Goal: Register for event/course

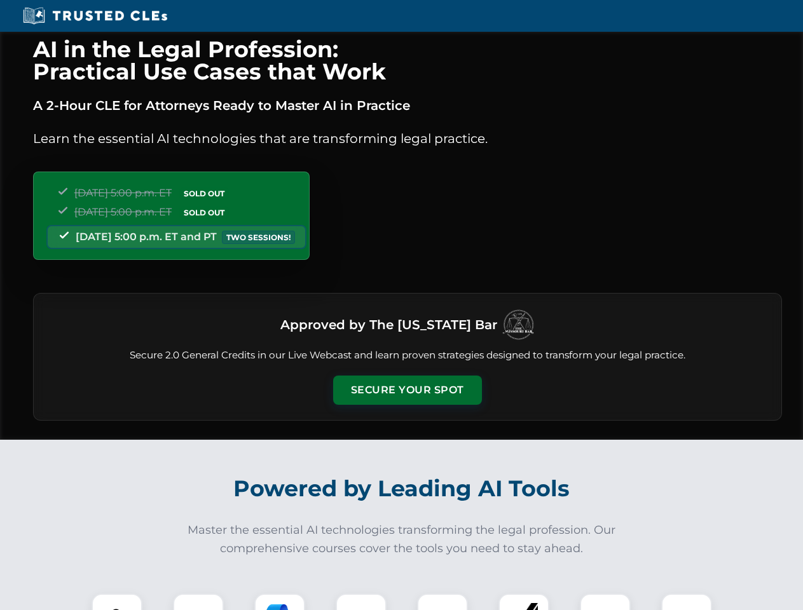
click at [407, 390] on button "Secure Your Spot" at bounding box center [407, 390] width 149 height 29
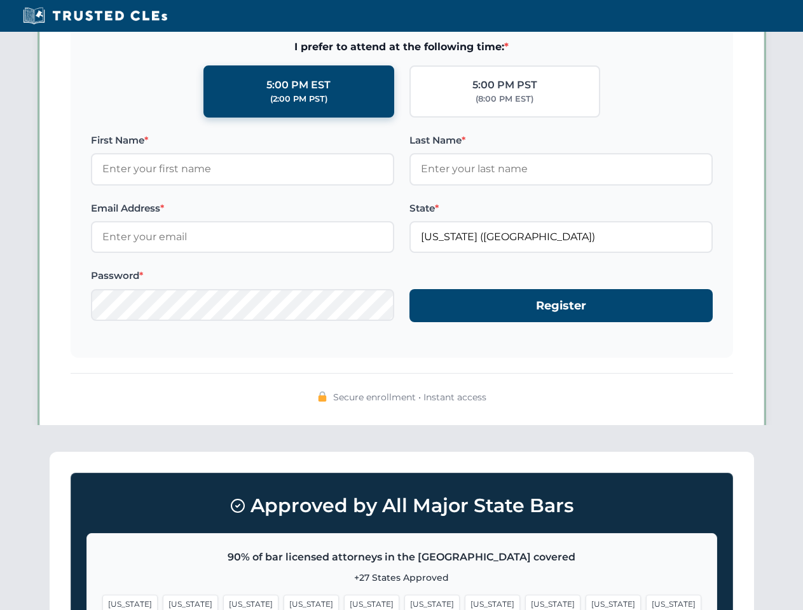
click at [465, 602] on span "[US_STATE]" at bounding box center [492, 604] width 55 height 18
click at [586, 602] on span "[US_STATE]" at bounding box center [613, 604] width 55 height 18
